Goal: Task Accomplishment & Management: Complete application form

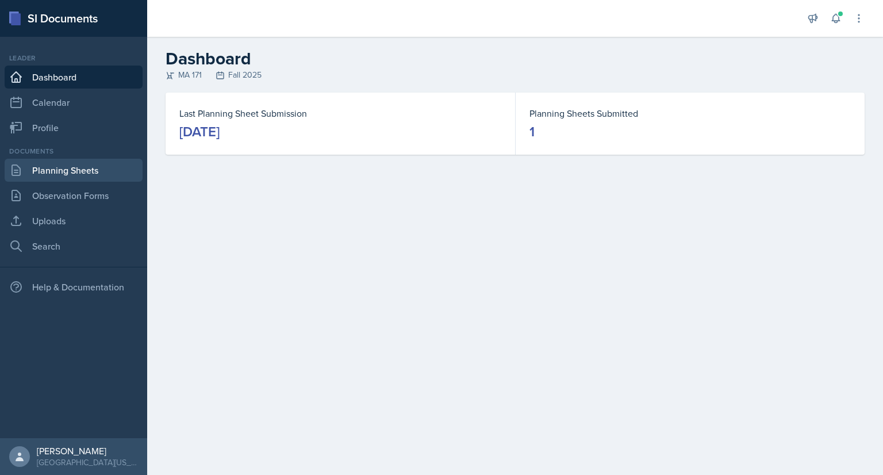
click at [92, 170] on link "Planning Sheets" at bounding box center [74, 170] width 138 height 23
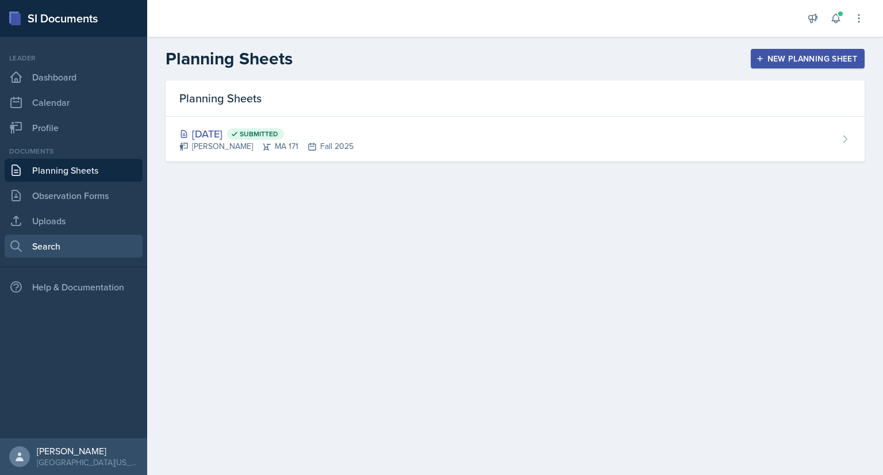
click at [76, 243] on link "Search" at bounding box center [74, 245] width 138 height 23
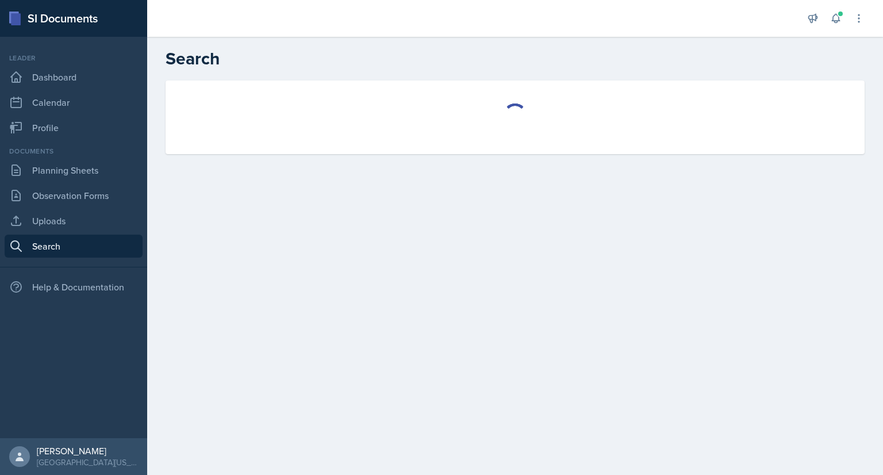
select select "all"
select select "1"
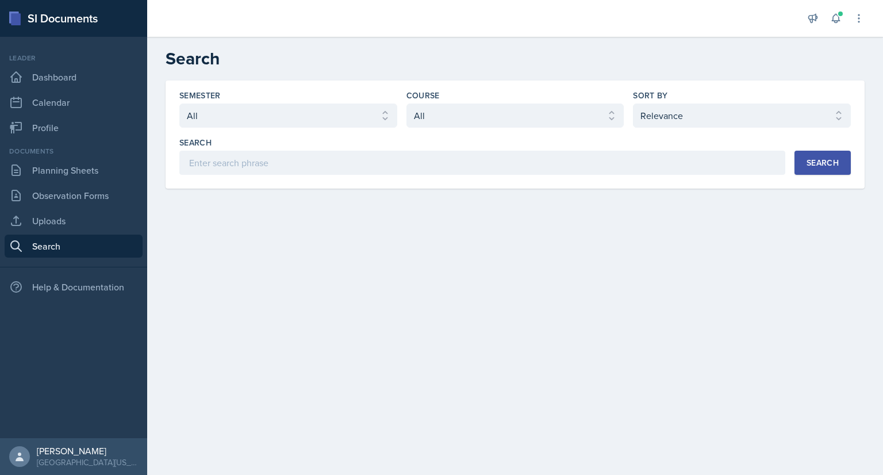
click at [830, 155] on button "Search" at bounding box center [822, 163] width 56 height 24
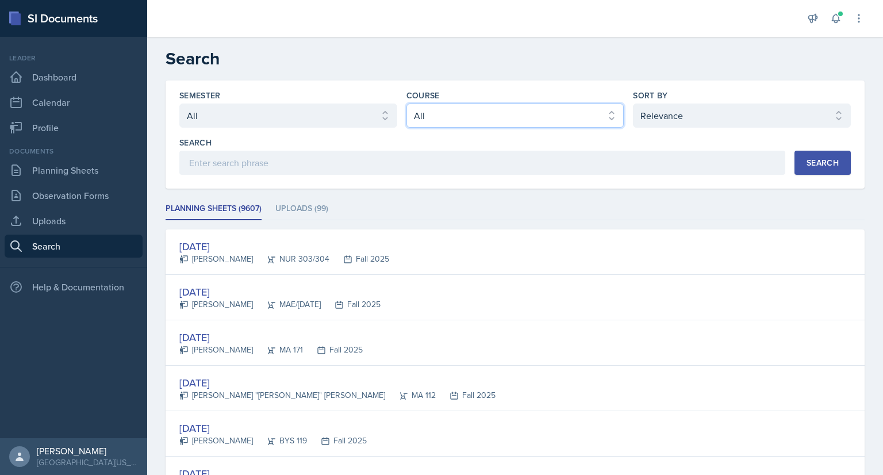
click at [475, 111] on select "Select course All ACC 211 ACC 212 ACC 307 BYS 119 BYS 215 BYS 300 CH 101 CH 121…" at bounding box center [515, 115] width 218 height 24
click at [406, 103] on select "Select course All ACC 211 ACC 212 ACC 307 BYS 119 BYS 215 BYS 300 CH 101 CH 121…" at bounding box center [515, 115] width 218 height 24
click at [824, 163] on div "Search" at bounding box center [822, 162] width 32 height 9
click at [578, 117] on select "Select course All ACC 211 ACC 212 ACC 307 BYS 119 BYS 215 BYS 300 CH 101 CH 121…" at bounding box center [515, 115] width 218 height 24
select select "b86fb2d2-23e3-43a7-aacc-a78edbe2eb67"
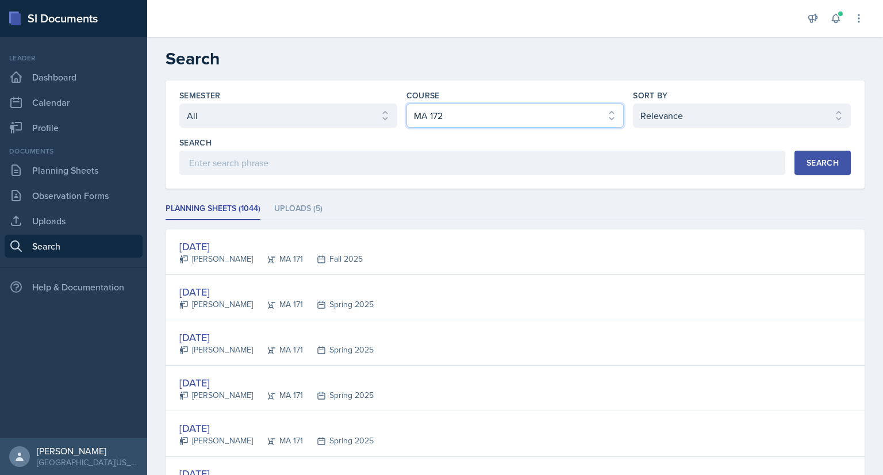
click at [406, 103] on select "Select course All ACC 211 ACC 212 ACC 307 BYS 119 BYS 215 BYS 300 CH 101 CH 121…" at bounding box center [515, 115] width 218 height 24
click at [806, 161] on div "Search" at bounding box center [822, 162] width 32 height 9
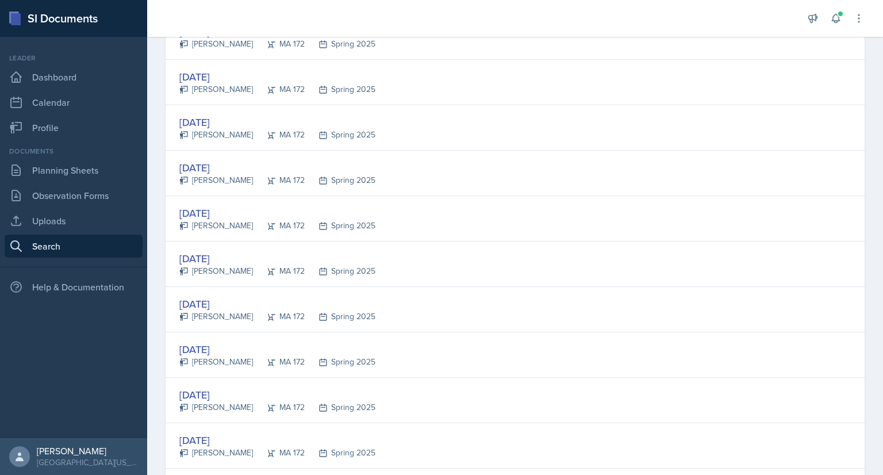
scroll to position [737, 0]
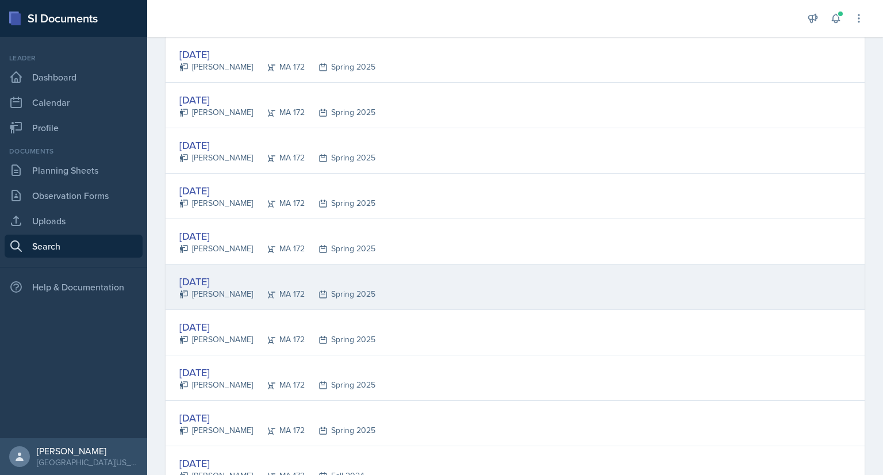
click at [368, 276] on div "[DATE] [PERSON_NAME] MA 172 Spring 2025" at bounding box center [515, 286] width 699 height 45
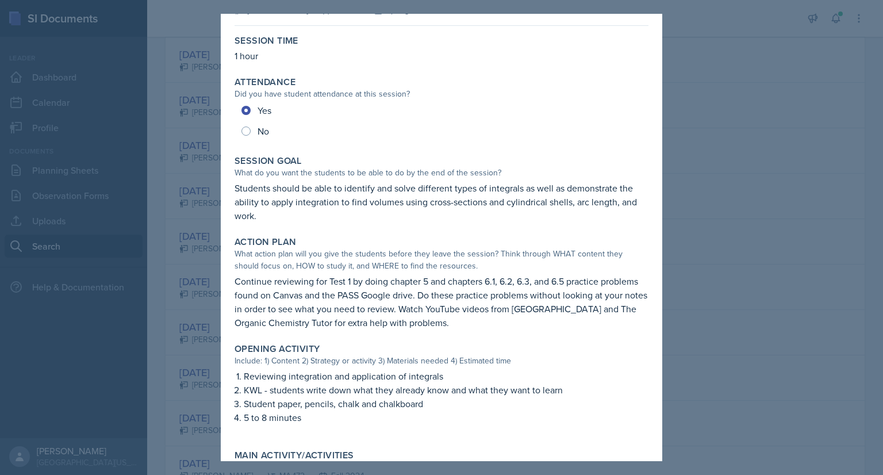
scroll to position [0, 0]
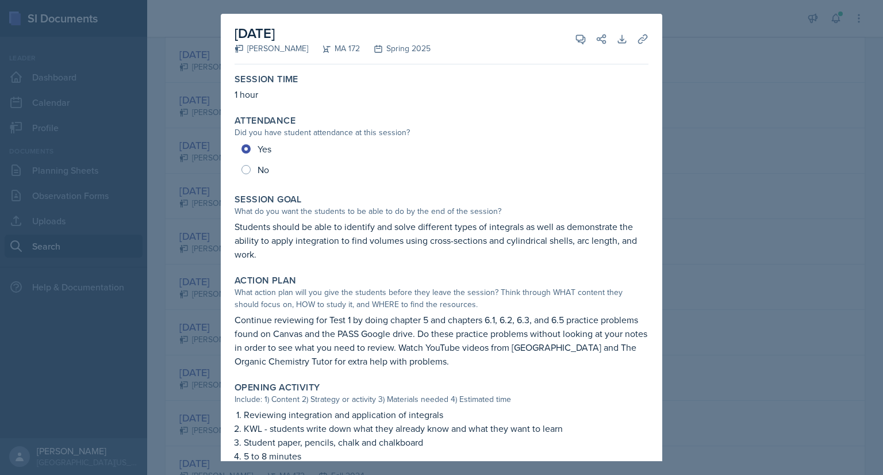
click at [672, 21] on div at bounding box center [441, 237] width 883 height 475
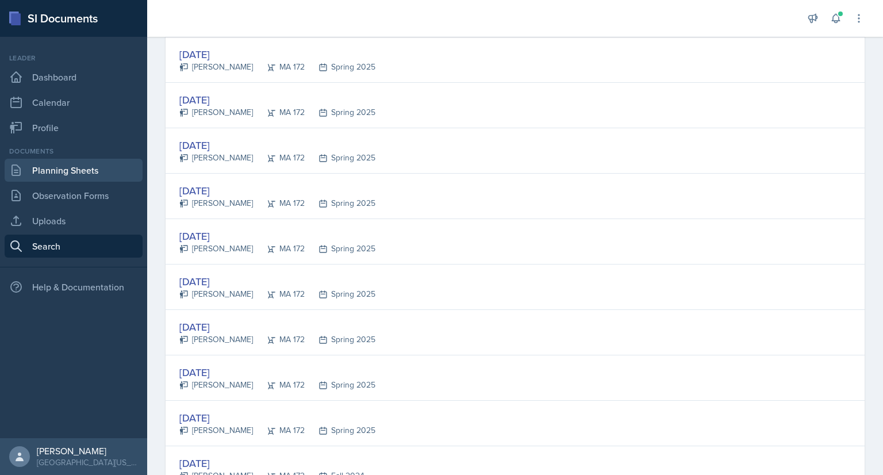
click at [74, 166] on link "Planning Sheets" at bounding box center [74, 170] width 138 height 23
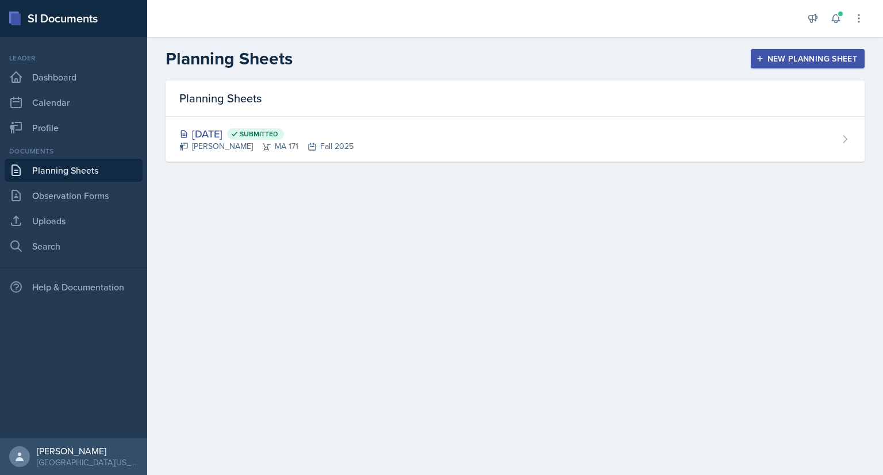
click at [763, 57] on icon "button" at bounding box center [760, 59] width 8 height 8
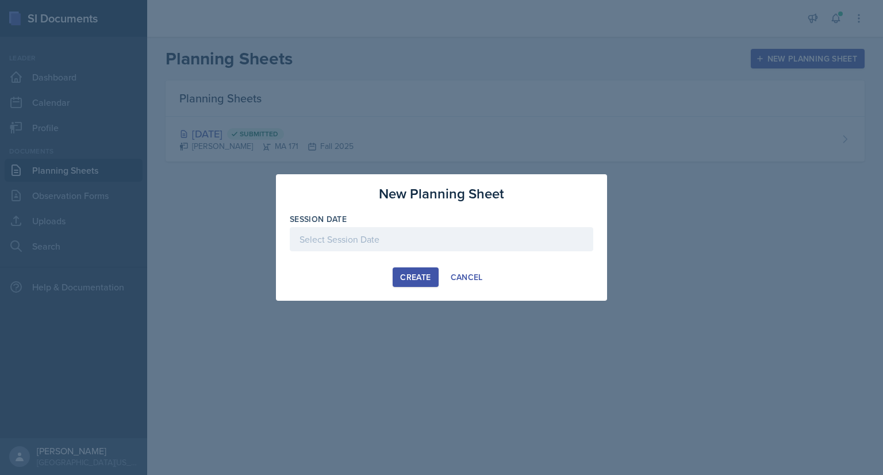
click at [388, 247] on div at bounding box center [441, 239] width 303 height 24
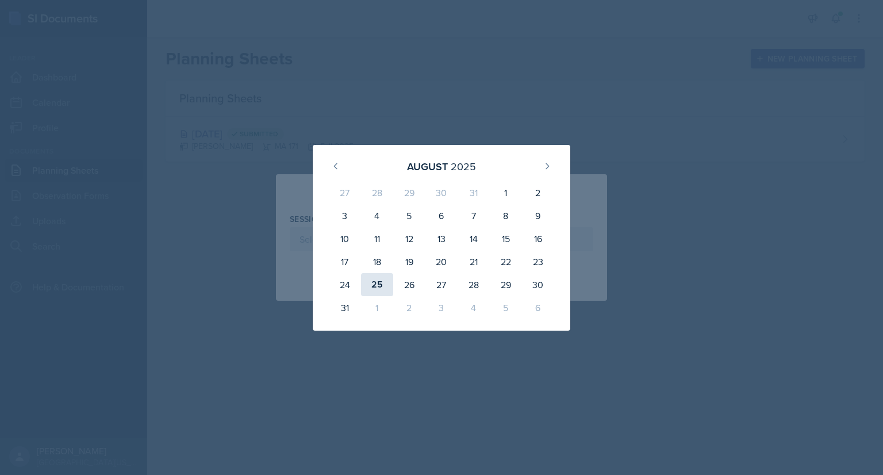
click at [379, 282] on div "25" at bounding box center [377, 284] width 32 height 23
type input "[DATE]"
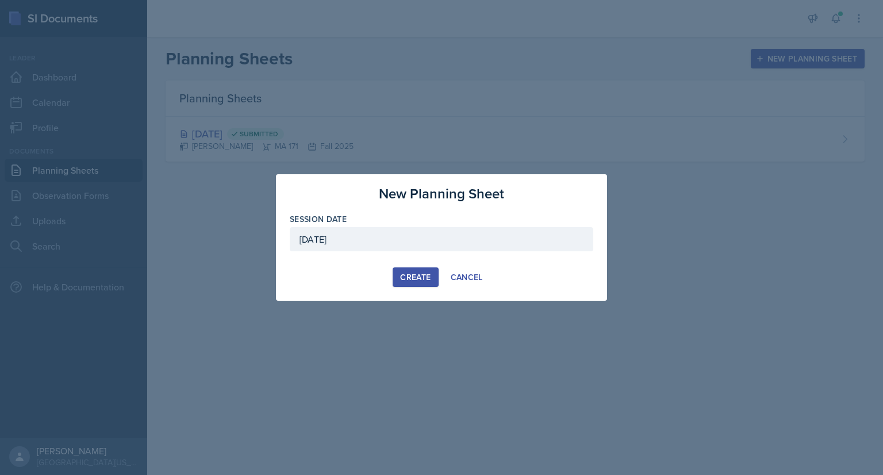
click at [415, 275] on div "Create" at bounding box center [415, 276] width 30 height 9
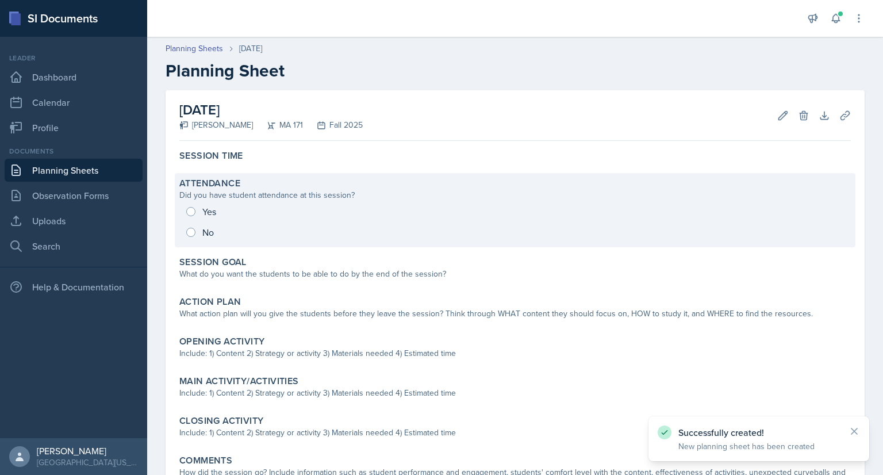
click at [188, 211] on div "Yes No" at bounding box center [514, 221] width 671 height 41
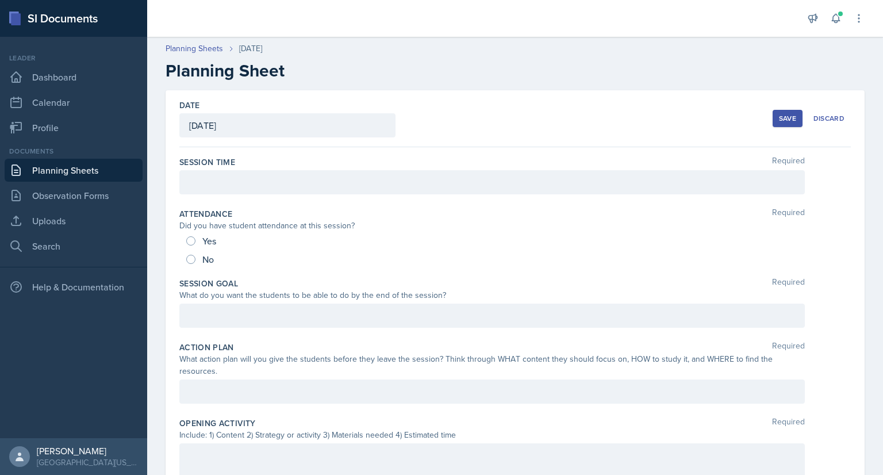
scroll to position [33, 0]
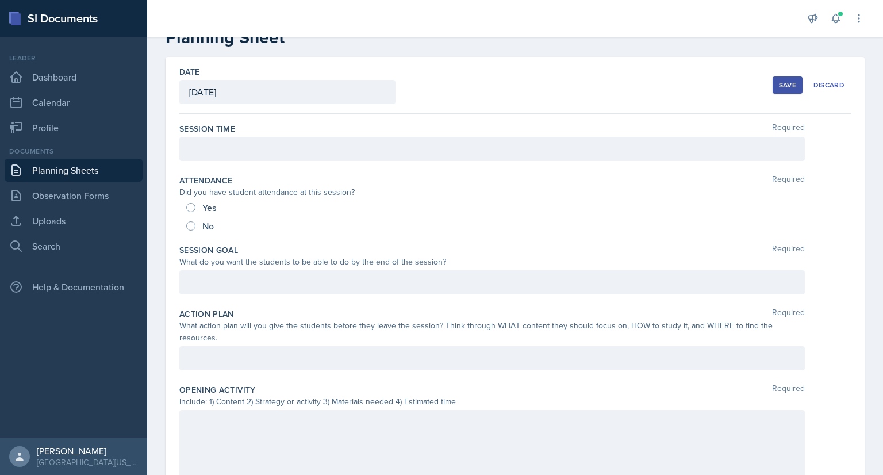
click at [193, 201] on div "Yes" at bounding box center [202, 207] width 32 height 18
click at [191, 207] on input "Yes" at bounding box center [190, 207] width 9 height 9
radio input "true"
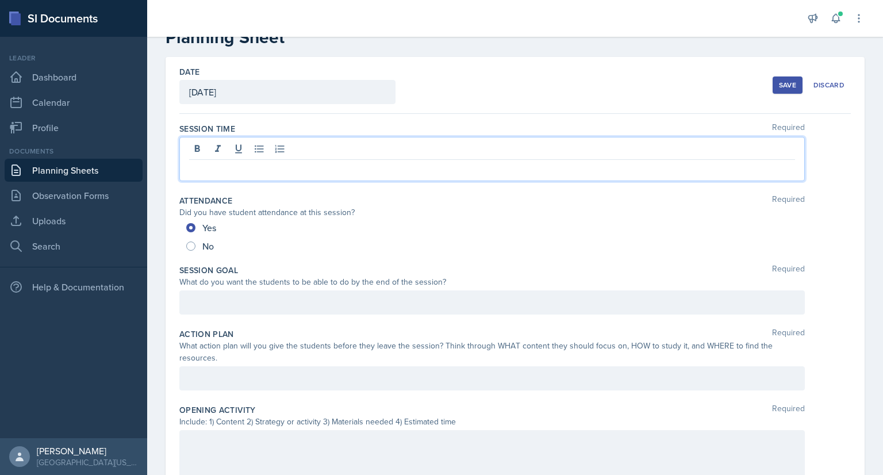
click at [238, 162] on p at bounding box center [492, 169] width 606 height 14
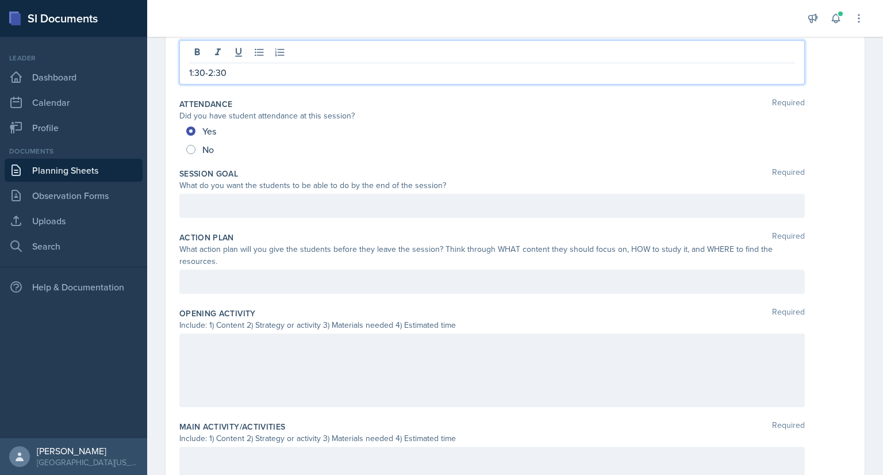
scroll to position [137, 0]
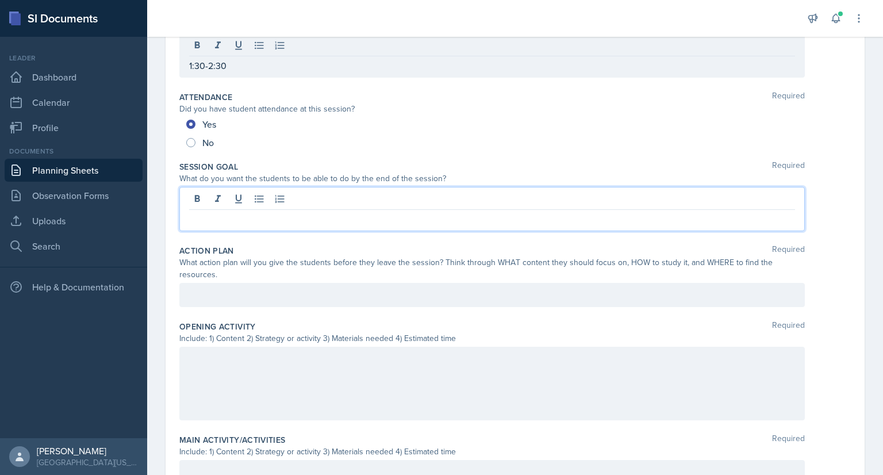
click at [283, 212] on p at bounding box center [492, 219] width 606 height 14
